Goal: Task Accomplishment & Management: Use online tool/utility

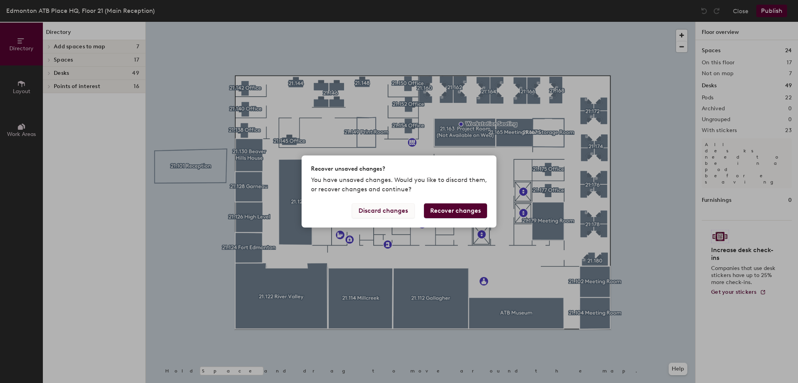
click at [393, 211] on button "Discard changes" at bounding box center [383, 210] width 63 height 15
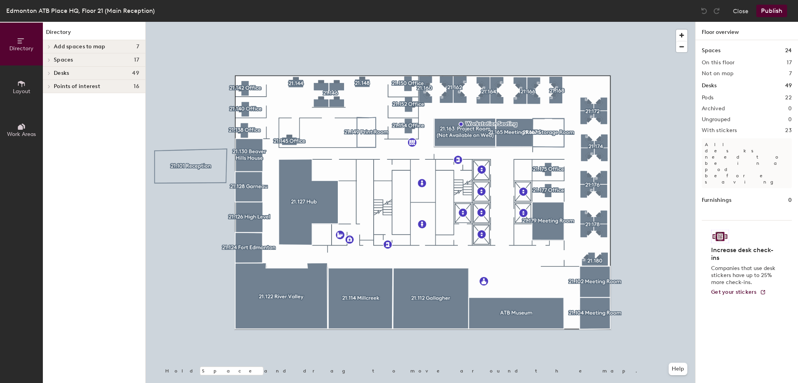
click at [22, 125] on icon at bounding box center [21, 126] width 9 height 9
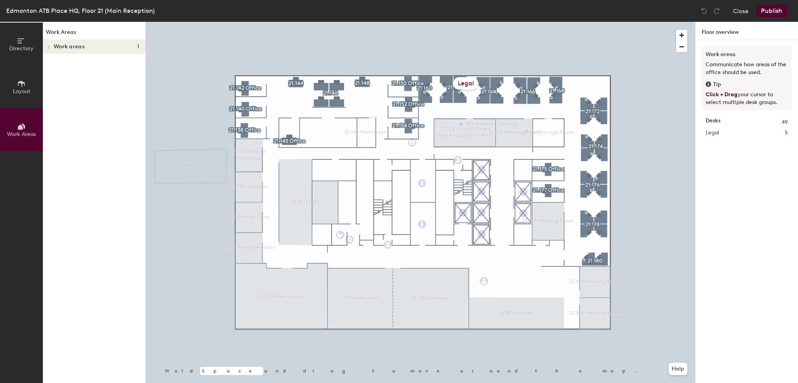
click at [43, 52] on div "Directory Layout Work Areas Work Areas Work areas 1 Legal 21.166 21.166A 21.162…" at bounding box center [73, 202] width 146 height 361
click at [51, 47] on icon at bounding box center [49, 47] width 3 height 4
click at [48, 47] on icon at bounding box center [48, 47] width 4 height 3
click at [732, 12] on div "Close Publish" at bounding box center [745, 11] width 94 height 12
click at [736, 12] on button "Close" at bounding box center [741, 11] width 16 height 12
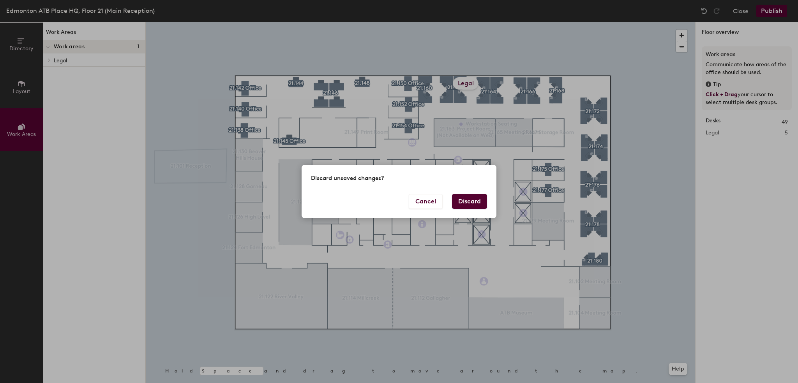
click at [468, 202] on button "Discard" at bounding box center [469, 201] width 35 height 15
